Goal: Navigation & Orientation: Find specific page/section

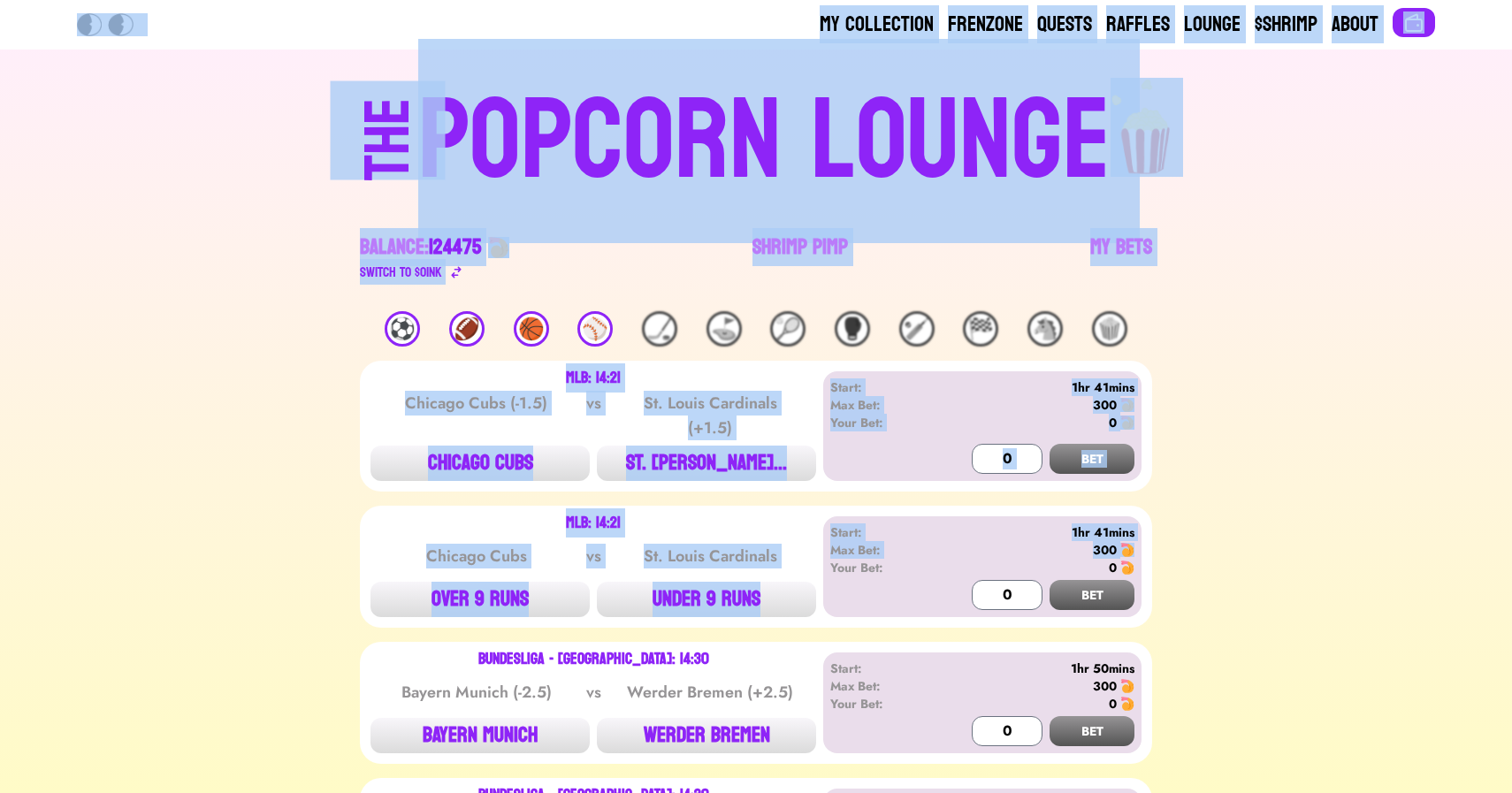
drag, startPoint x: 113, startPoint y: 110, endPoint x: 1330, endPoint y: 551, distance: 1294.4
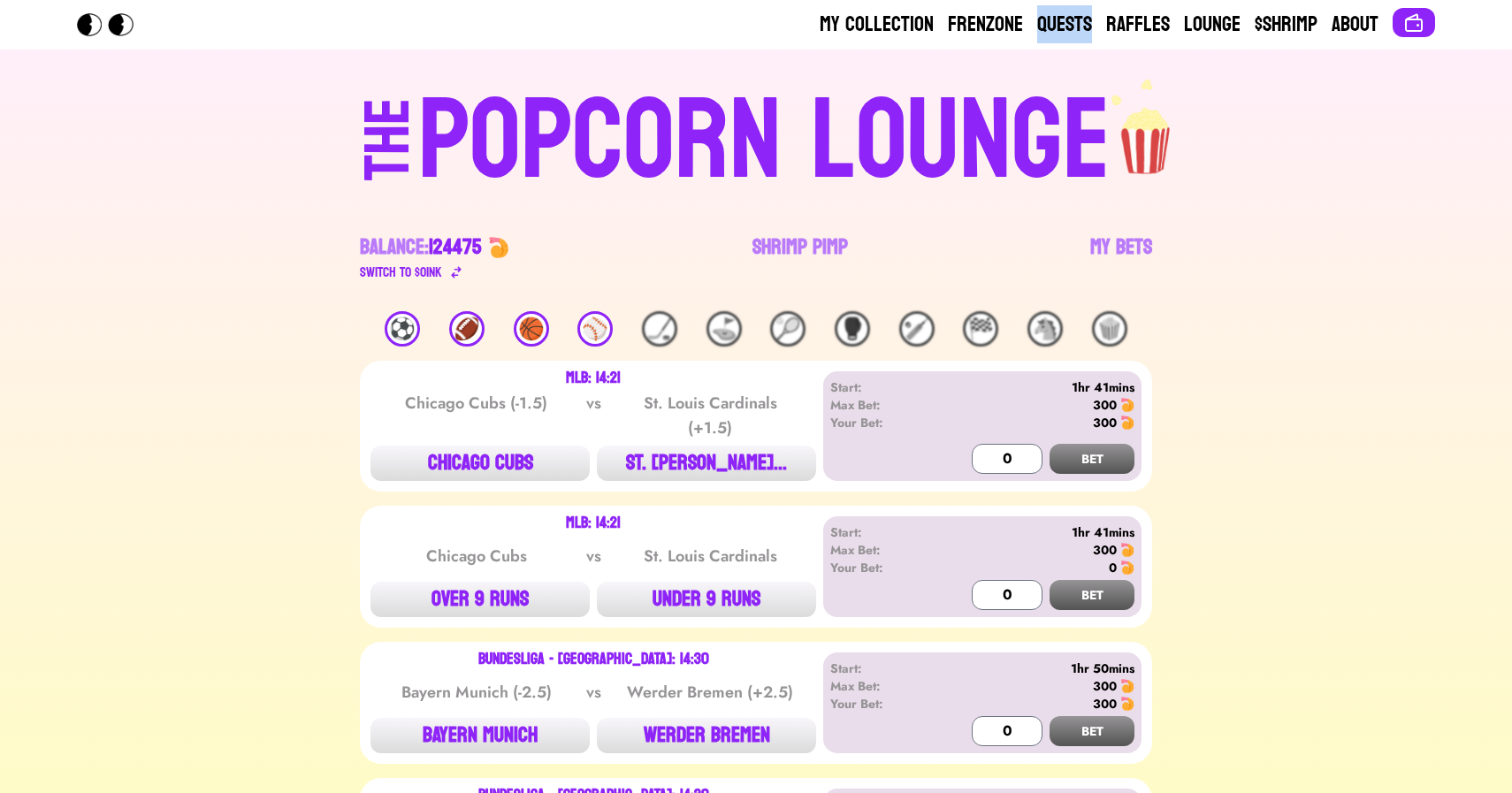
click at [662, 85] on div "POPCORN LOUNGE" at bounding box center [764, 141] width 692 height 113
click at [200, 190] on div "THE POPCORN LOUNGE Balance: 124475 Switch to $ OINK Shrimp Pimp My Bets" at bounding box center [756, 180] width 1132 height 262
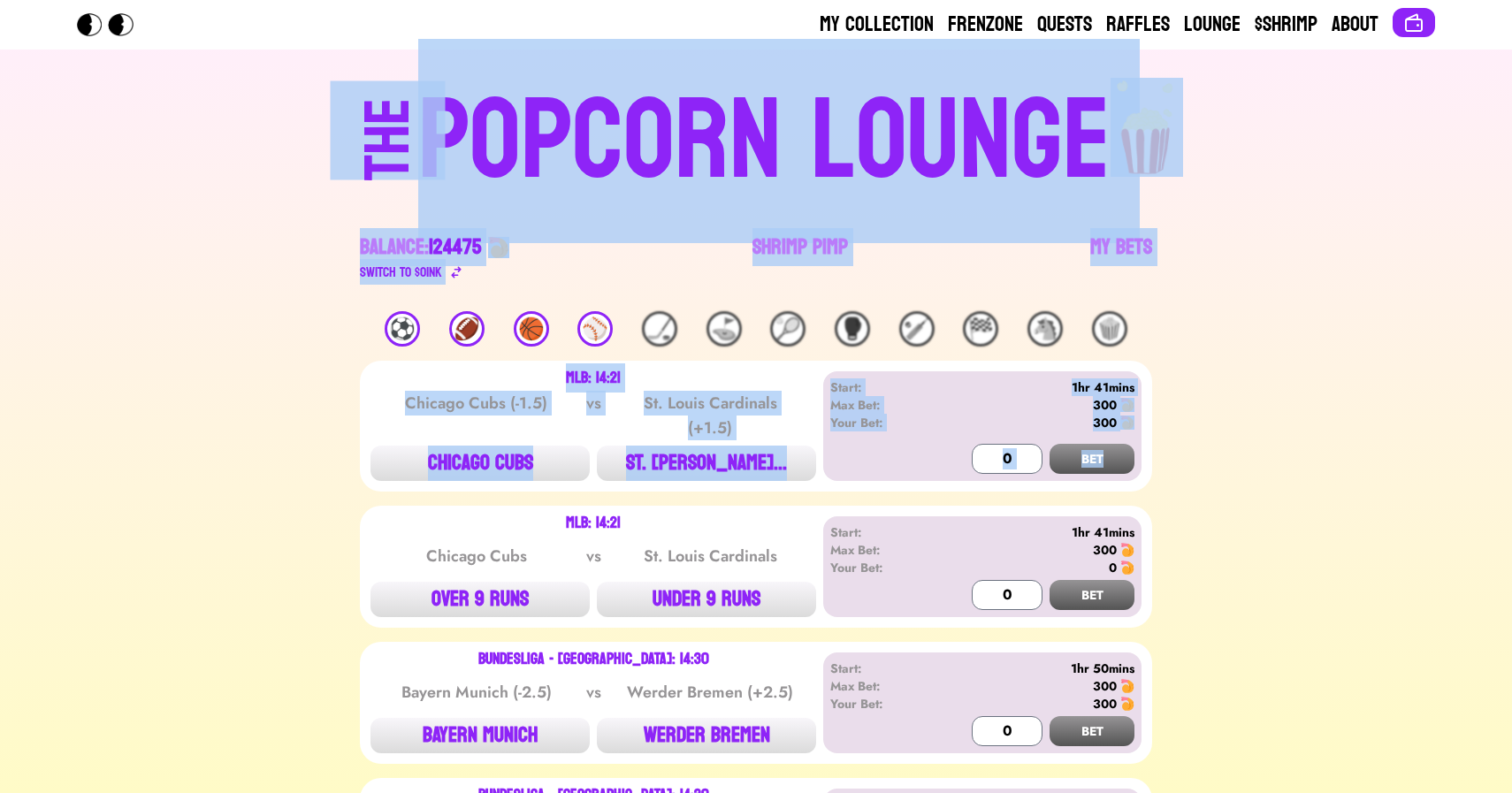
drag, startPoint x: 198, startPoint y: 143, endPoint x: 1359, endPoint y: 461, distance: 1203.8
